Goal: Find specific page/section: Find specific page/section

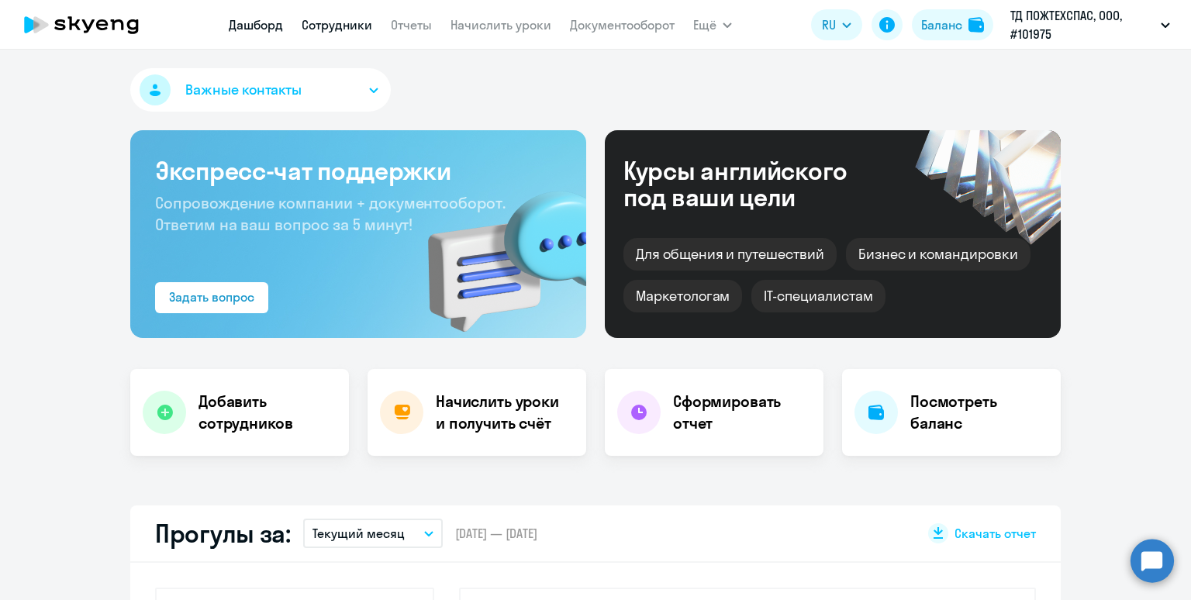
click at [342, 30] on link "Сотрудники" at bounding box center [337, 25] width 71 height 16
select select "30"
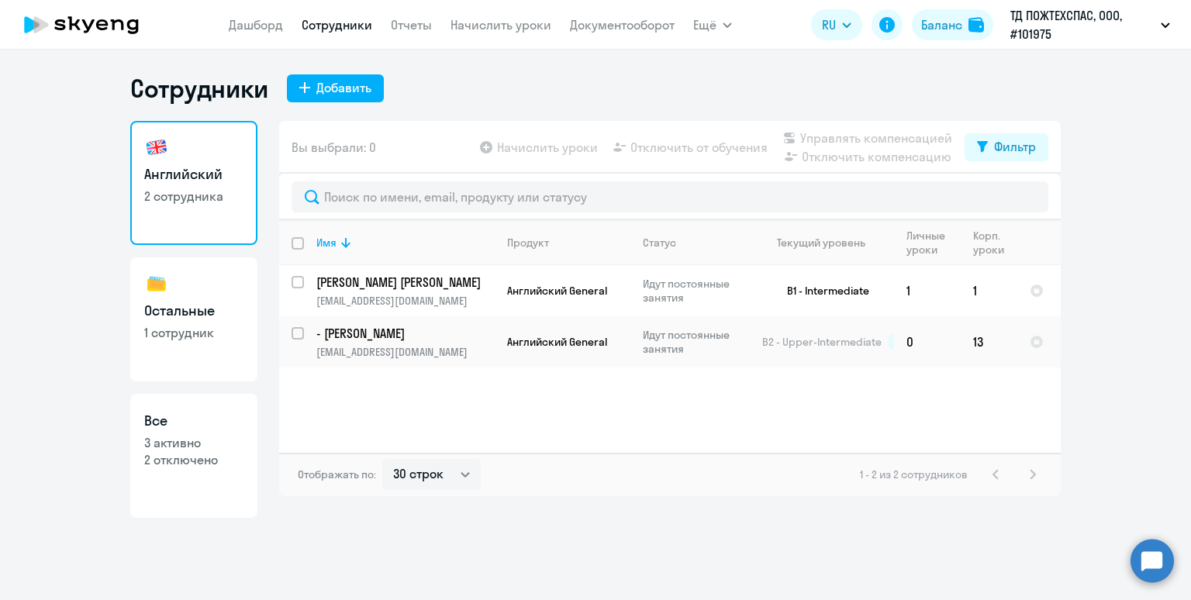
click at [184, 295] on link "Остальные 1 сотрудник" at bounding box center [193, 319] width 127 height 124
select select "30"
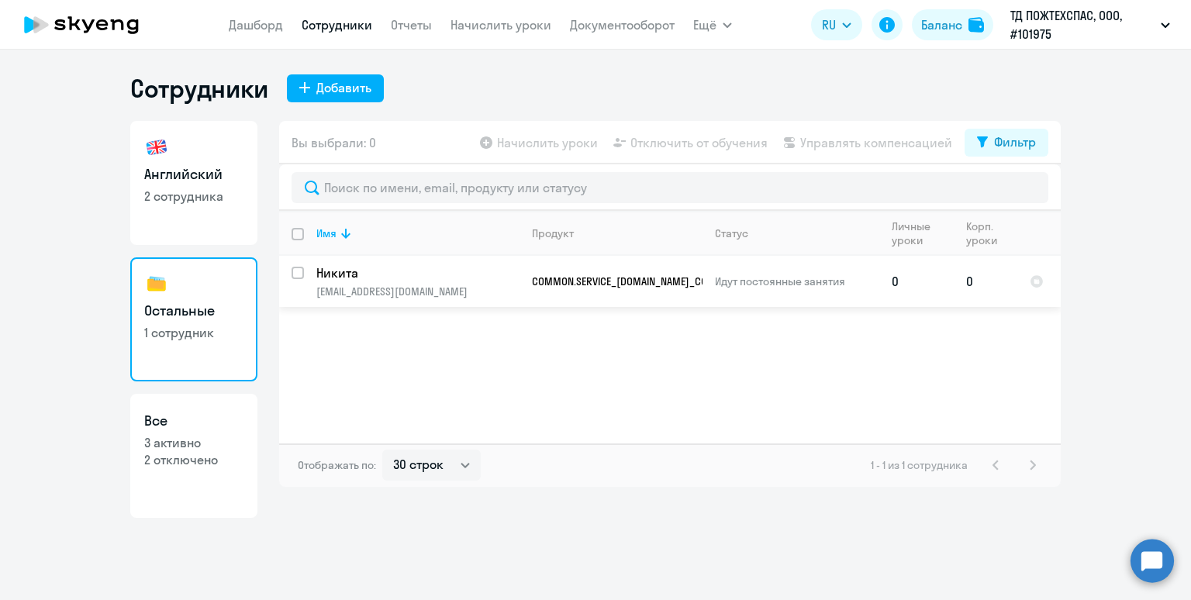
click at [404, 284] on p "[EMAIL_ADDRESS][DOMAIN_NAME]" at bounding box center [417, 291] width 202 height 14
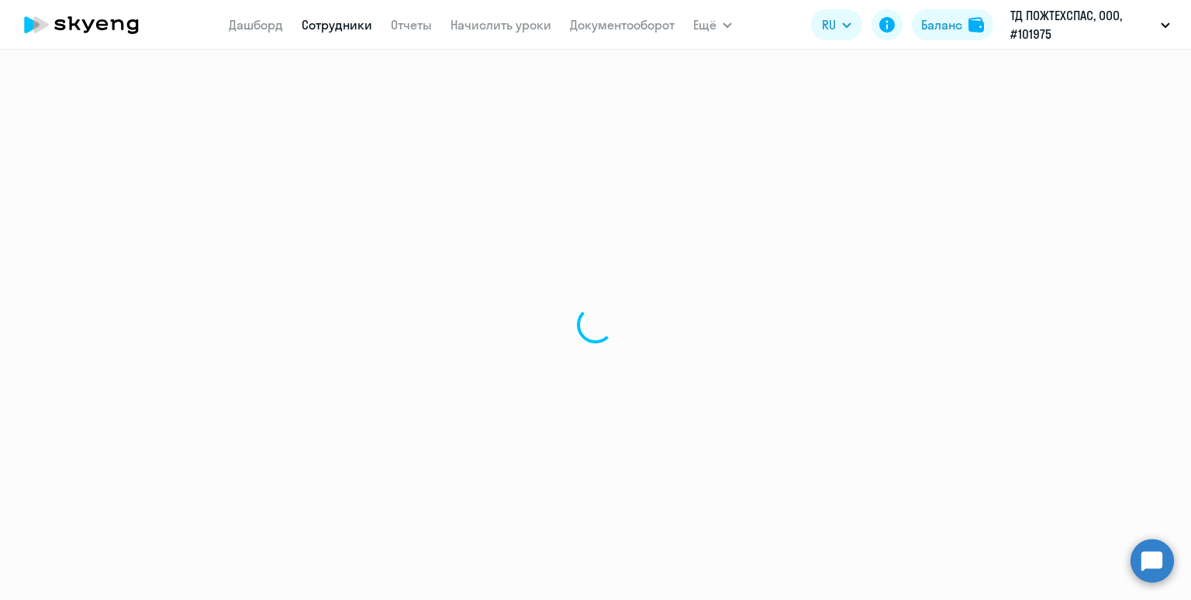
select select "others"
